Goal: Find specific page/section: Find specific page/section

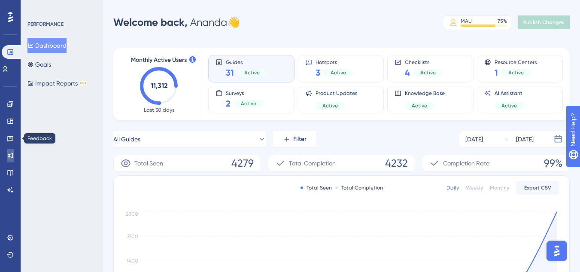
click at [12, 161] on link at bounding box center [10, 156] width 7 height 14
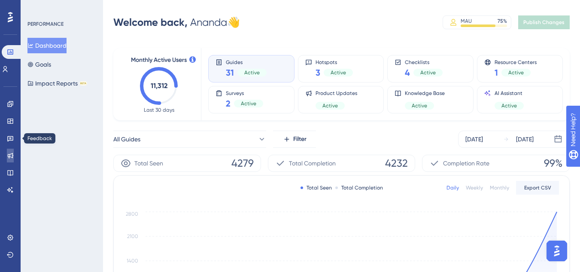
click at [12, 159] on link at bounding box center [10, 156] width 7 height 14
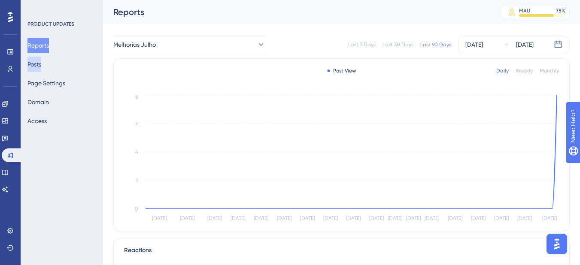
click at [39, 67] on button "Posts" at bounding box center [34, 64] width 14 height 15
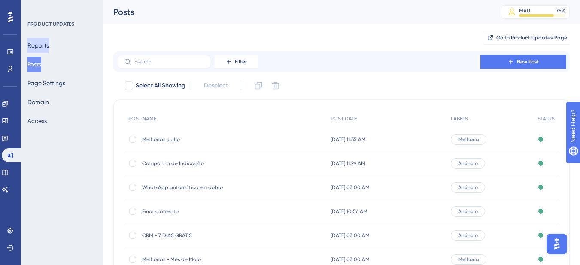
click at [43, 47] on button "Reports" at bounding box center [37, 45] width 21 height 15
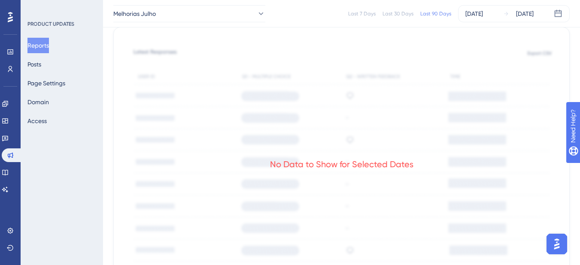
scroll to position [426, 0]
